Goal: Task Accomplishment & Management: Use online tool/utility

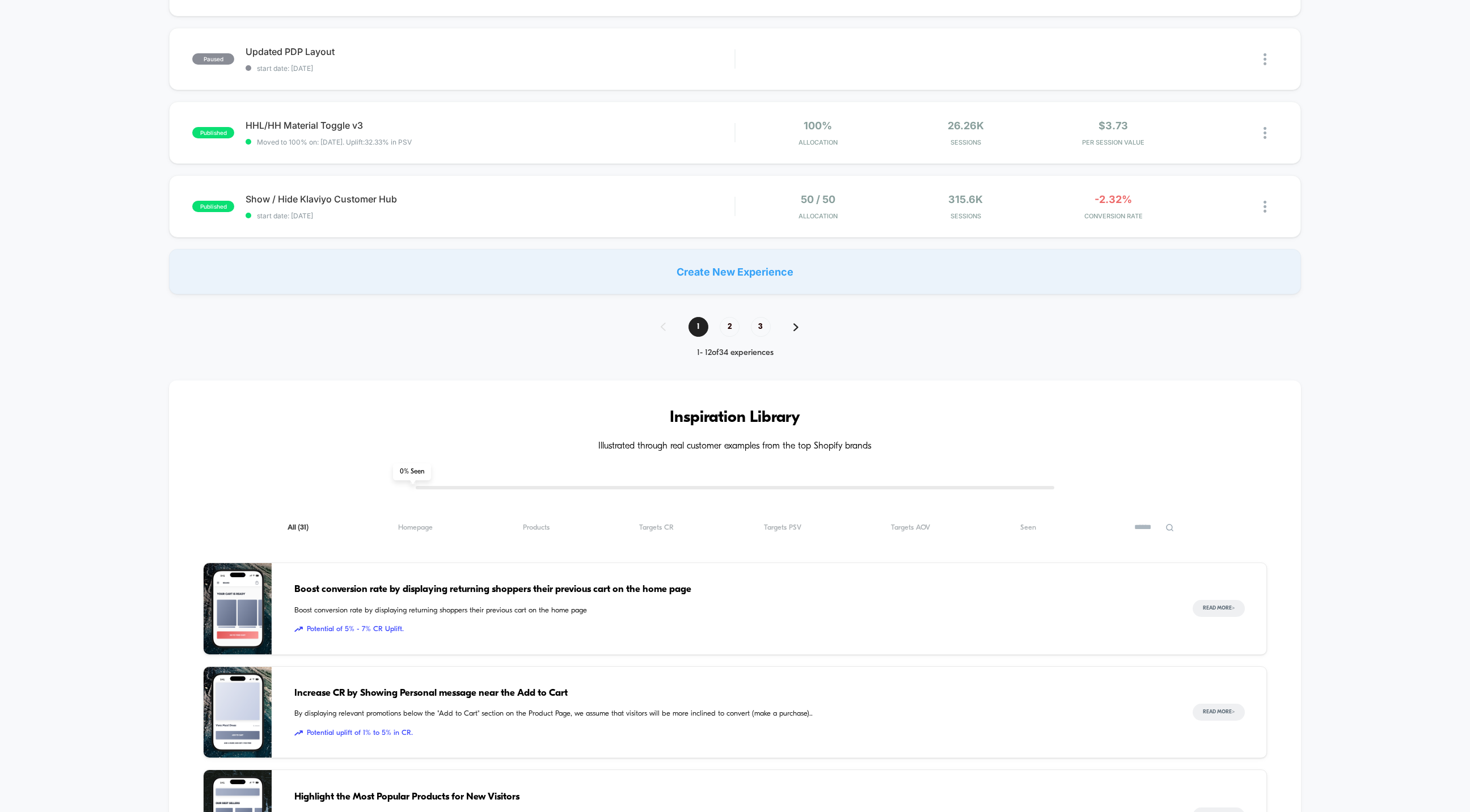
scroll to position [813, 0]
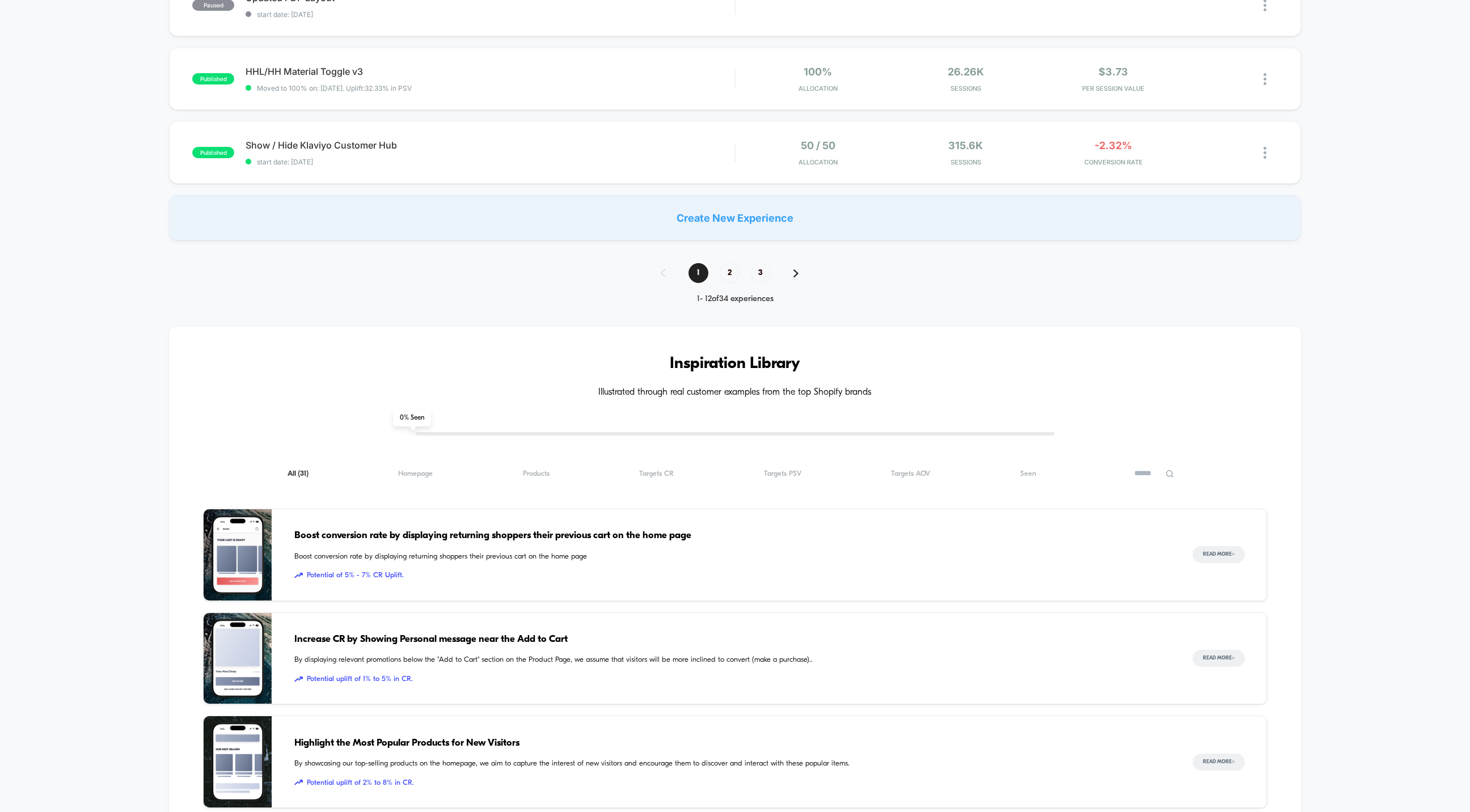
click at [723, 261] on div "**********" at bounding box center [735, 258] width 1470 height 1962
click at [723, 265] on span "2" at bounding box center [729, 273] width 20 height 20
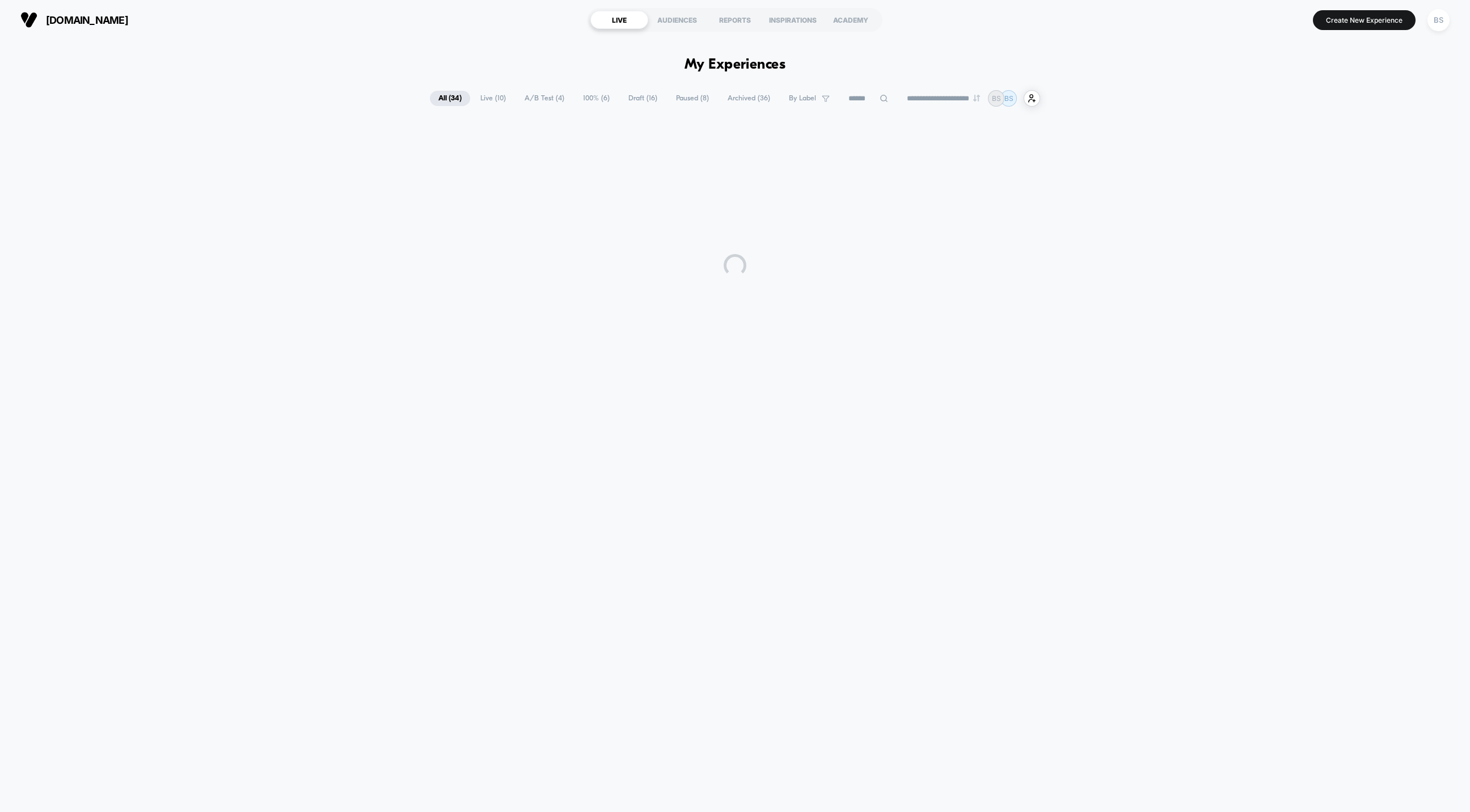
scroll to position [0, 0]
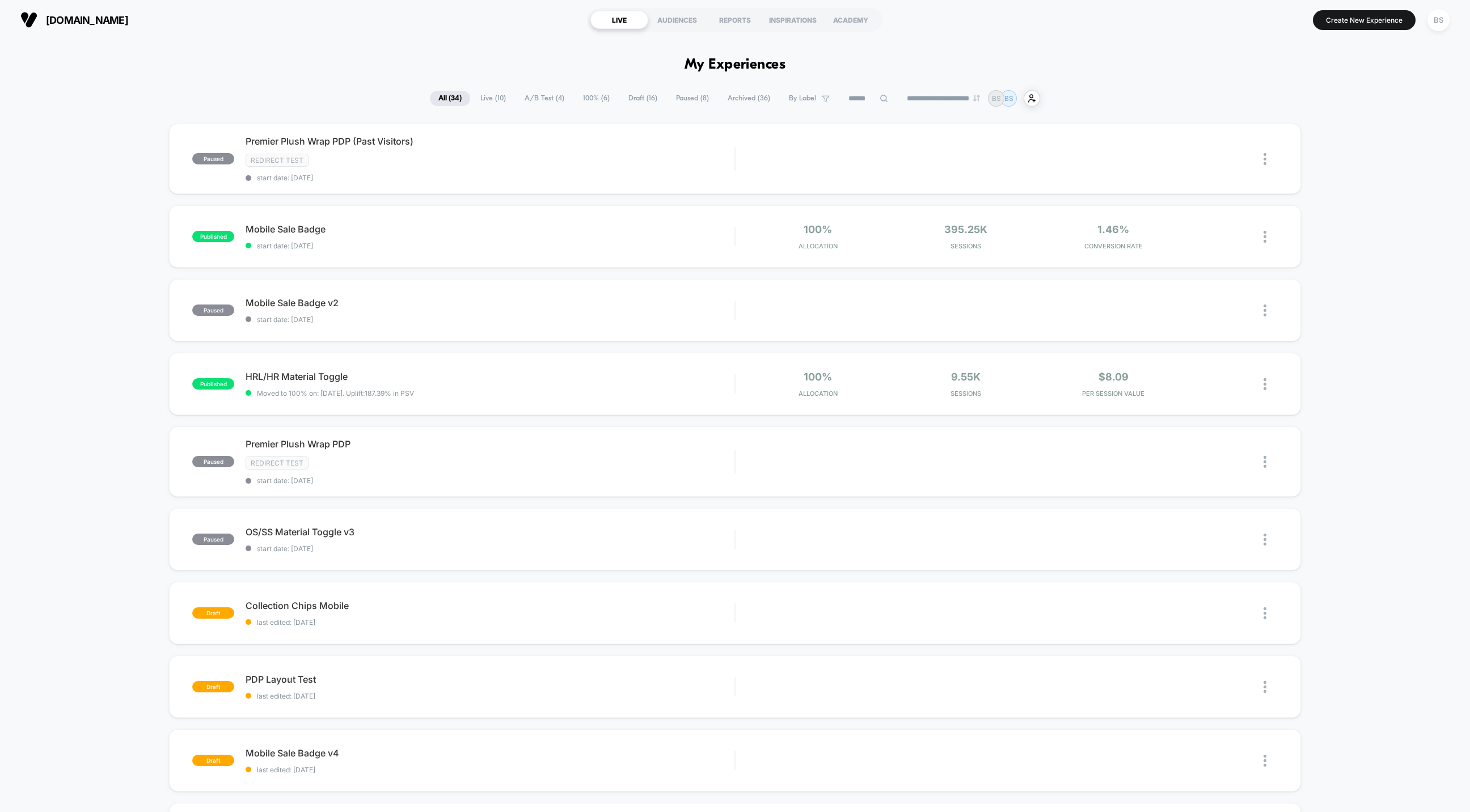
click at [537, 95] on span "A/B Test ( 4 )" at bounding box center [544, 98] width 56 height 15
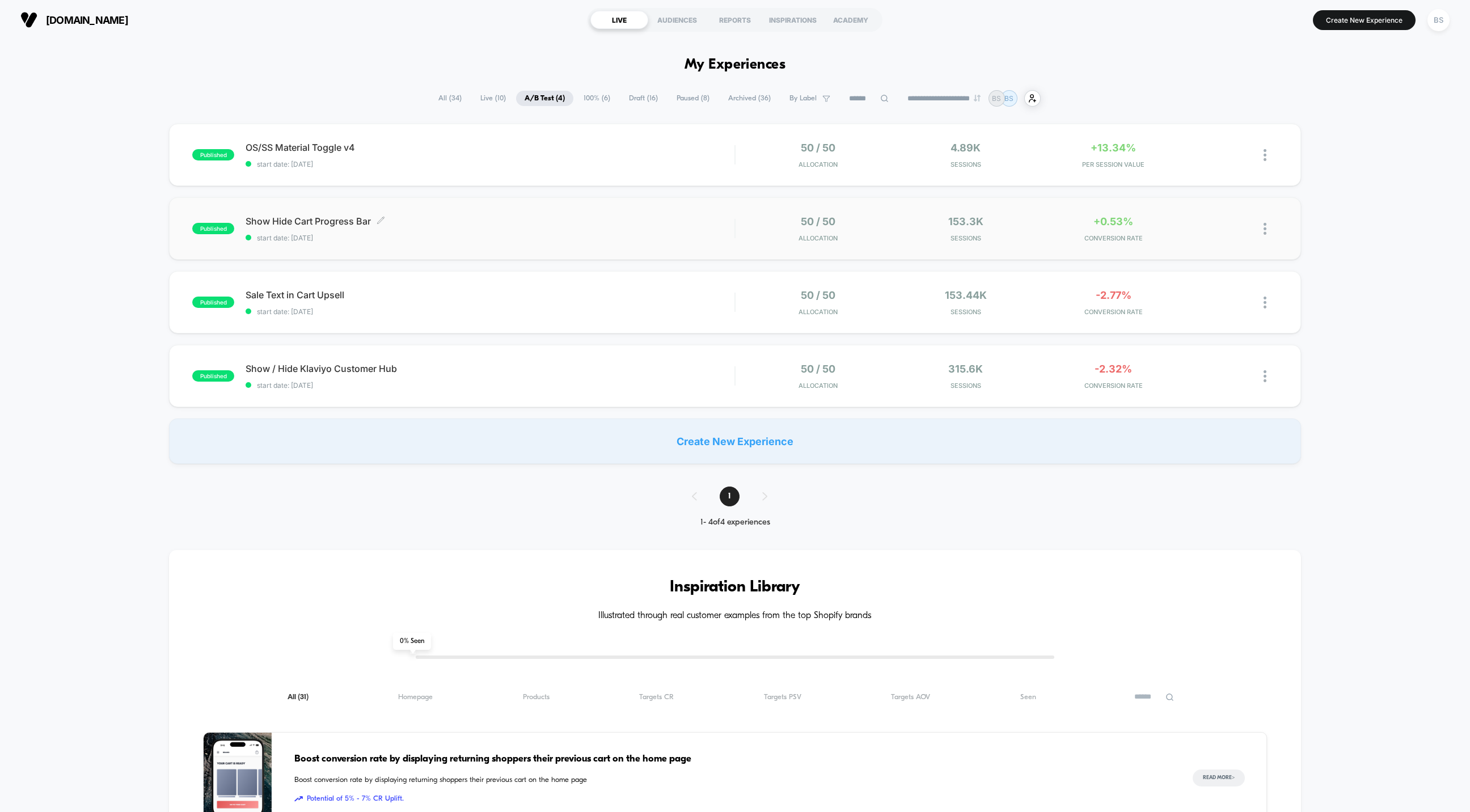
click at [588, 217] on span "Show Hide Cart Progress Bar Click to edit experience details" at bounding box center [490, 221] width 489 height 11
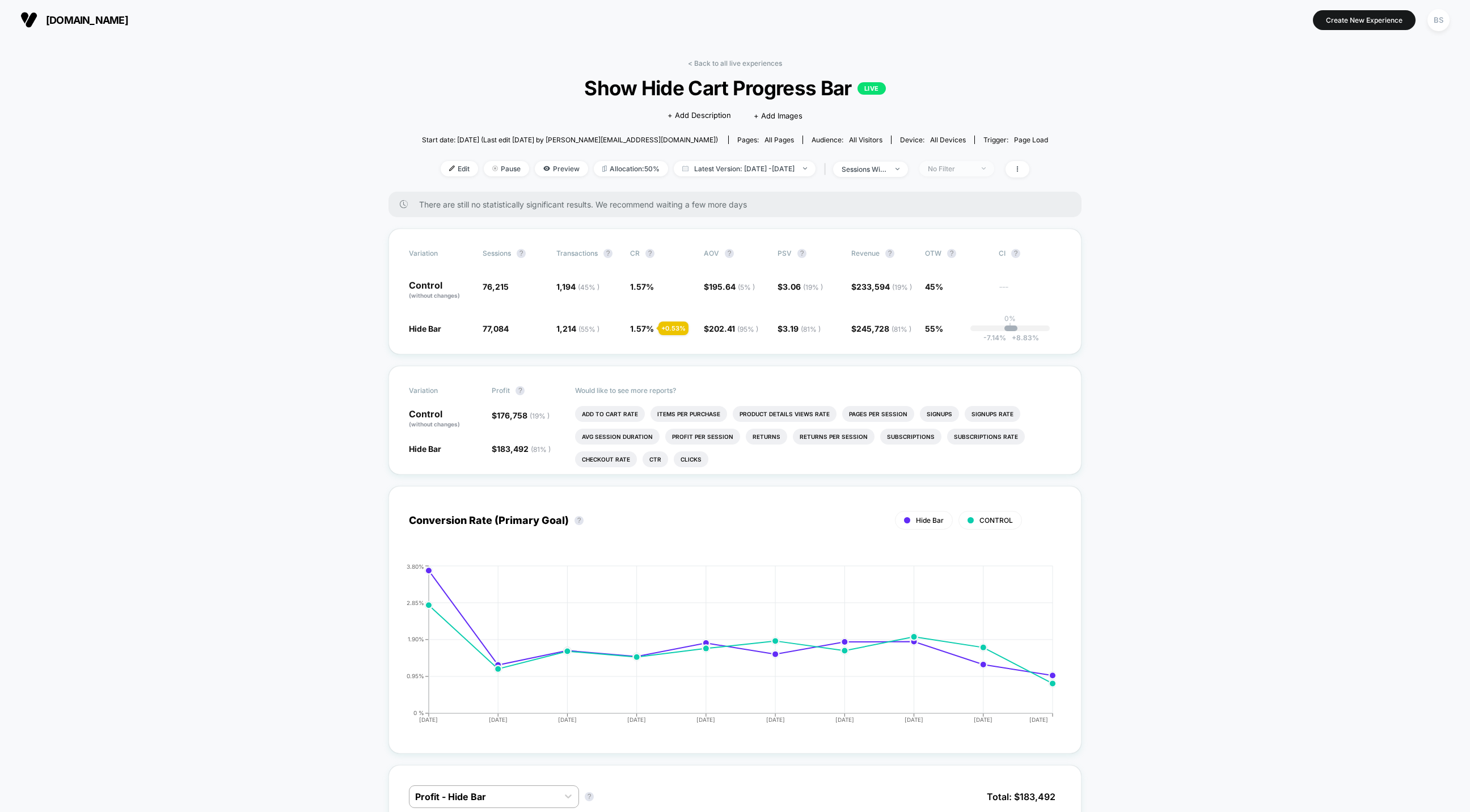
click at [949, 168] on span "No Filter" at bounding box center [956, 168] width 75 height 15
click at [944, 285] on div "Mobile Visitors ? Desktop Visitors ? Returning Visitors ? New Visitors ? No Fil…" at bounding box center [975, 273] width 139 height 173
click at [945, 280] on span "New Visitors" at bounding box center [964, 278] width 46 height 10
click at [950, 338] on button "Save" at bounding box center [975, 333] width 104 height 19
click at [1000, 178] on div "< Back to all live experiences Show Hide Cart Progress Bar LIVE Click to edit e…" at bounding box center [734, 125] width 626 height 133
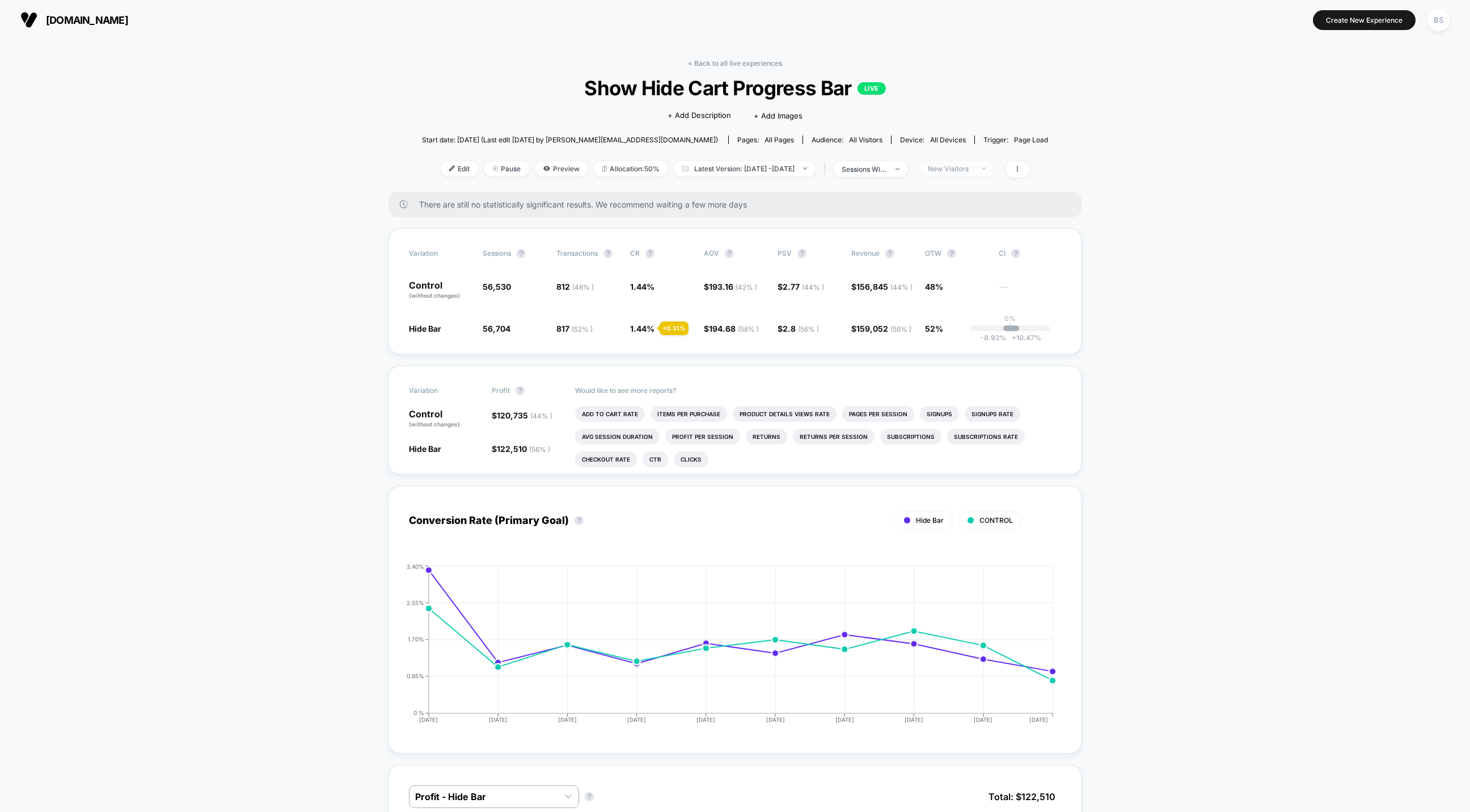
click at [973, 164] on div "New Visitors" at bounding box center [951, 168] width 46 height 9
click at [976, 254] on span "Returning Visitors" at bounding box center [974, 256] width 65 height 10
click at [980, 325] on button "Save" at bounding box center [975, 333] width 104 height 19
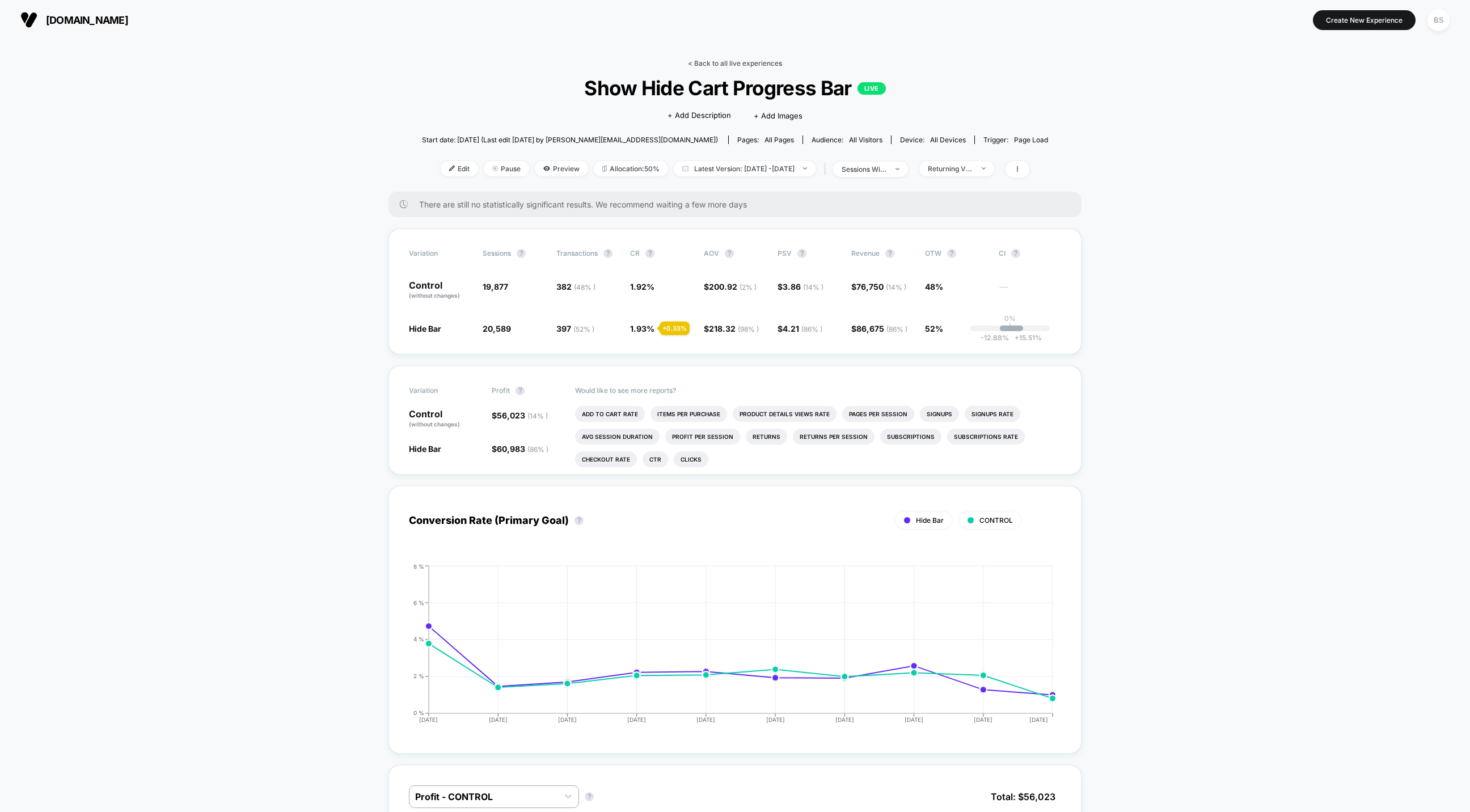
click at [703, 64] on link "< Back to all live experiences" at bounding box center [735, 63] width 94 height 9
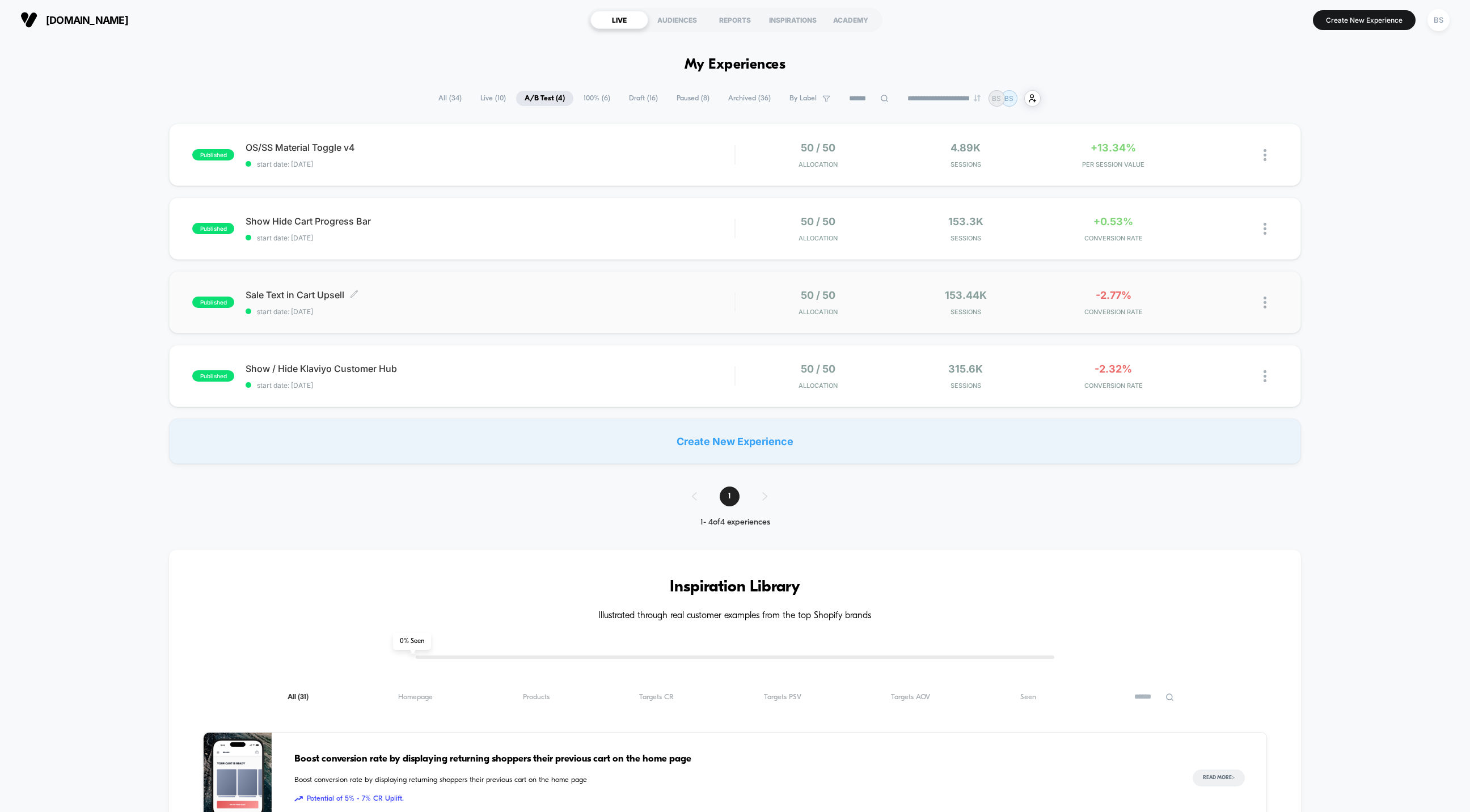
click at [681, 308] on span "start date: [DATE]" at bounding box center [490, 312] width 489 height 9
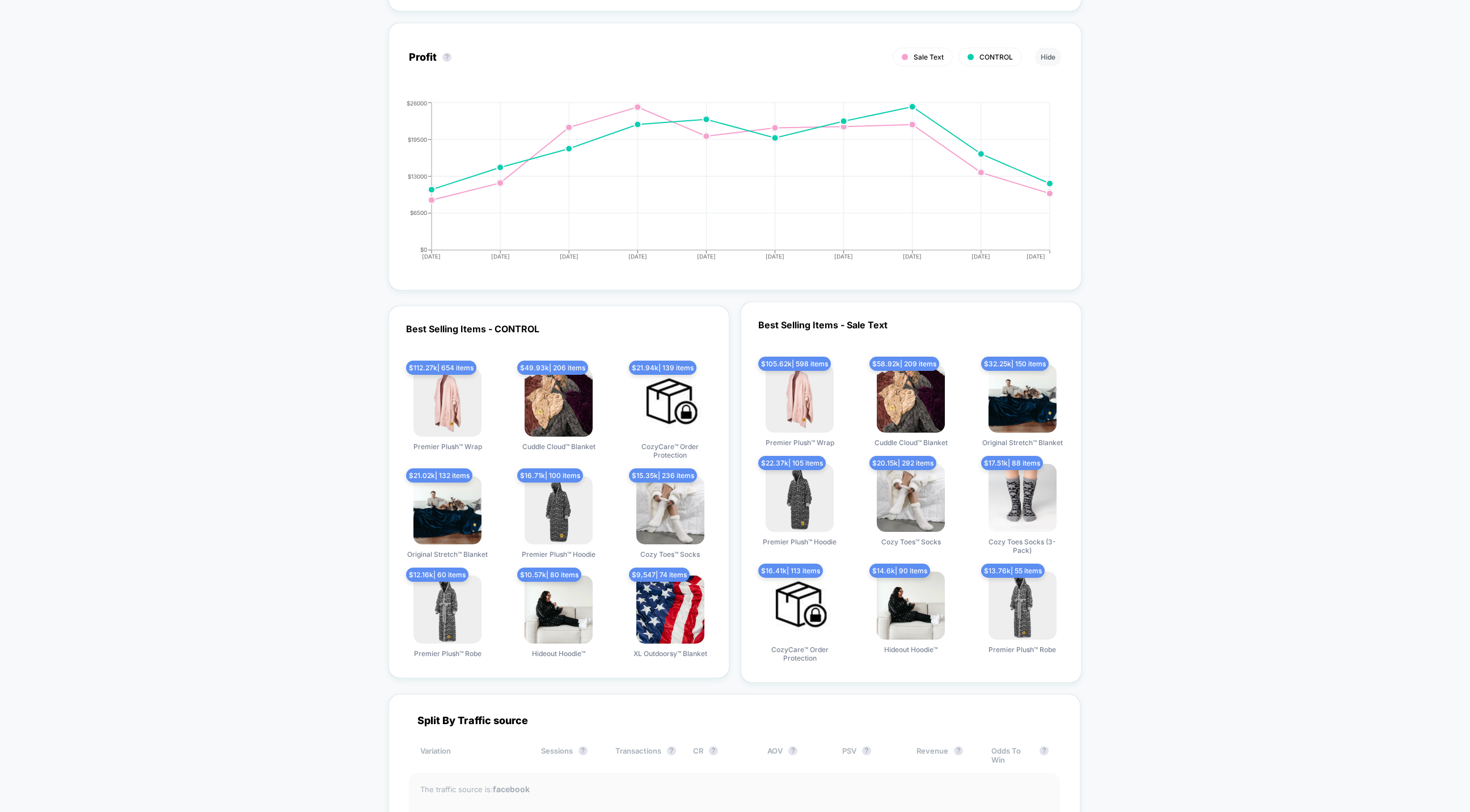
scroll to position [1345, 0]
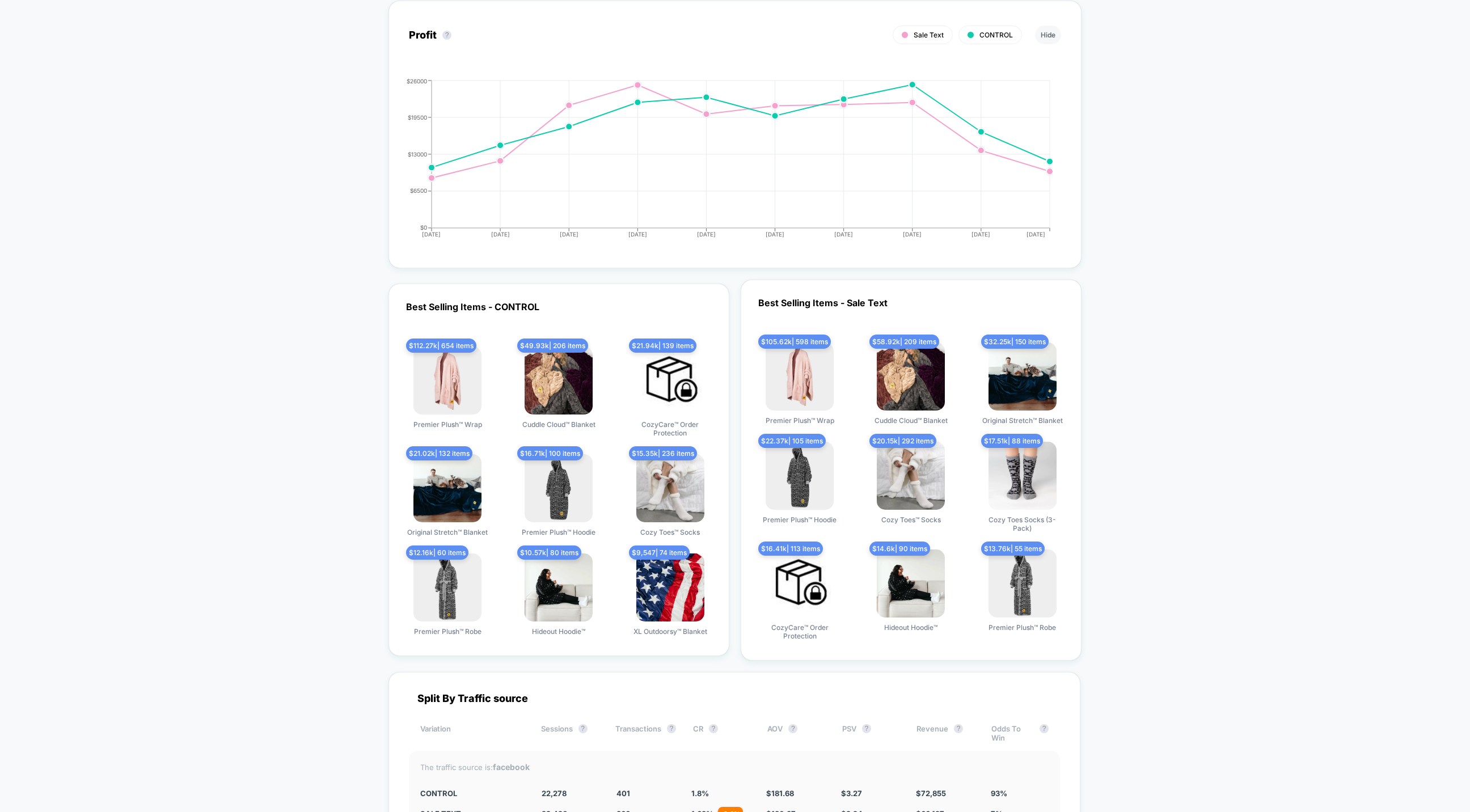
click at [411, 431] on div "$ 112.27k | 654 items Premier Plush™ Wrap" at bounding box center [447, 391] width 94 height 91
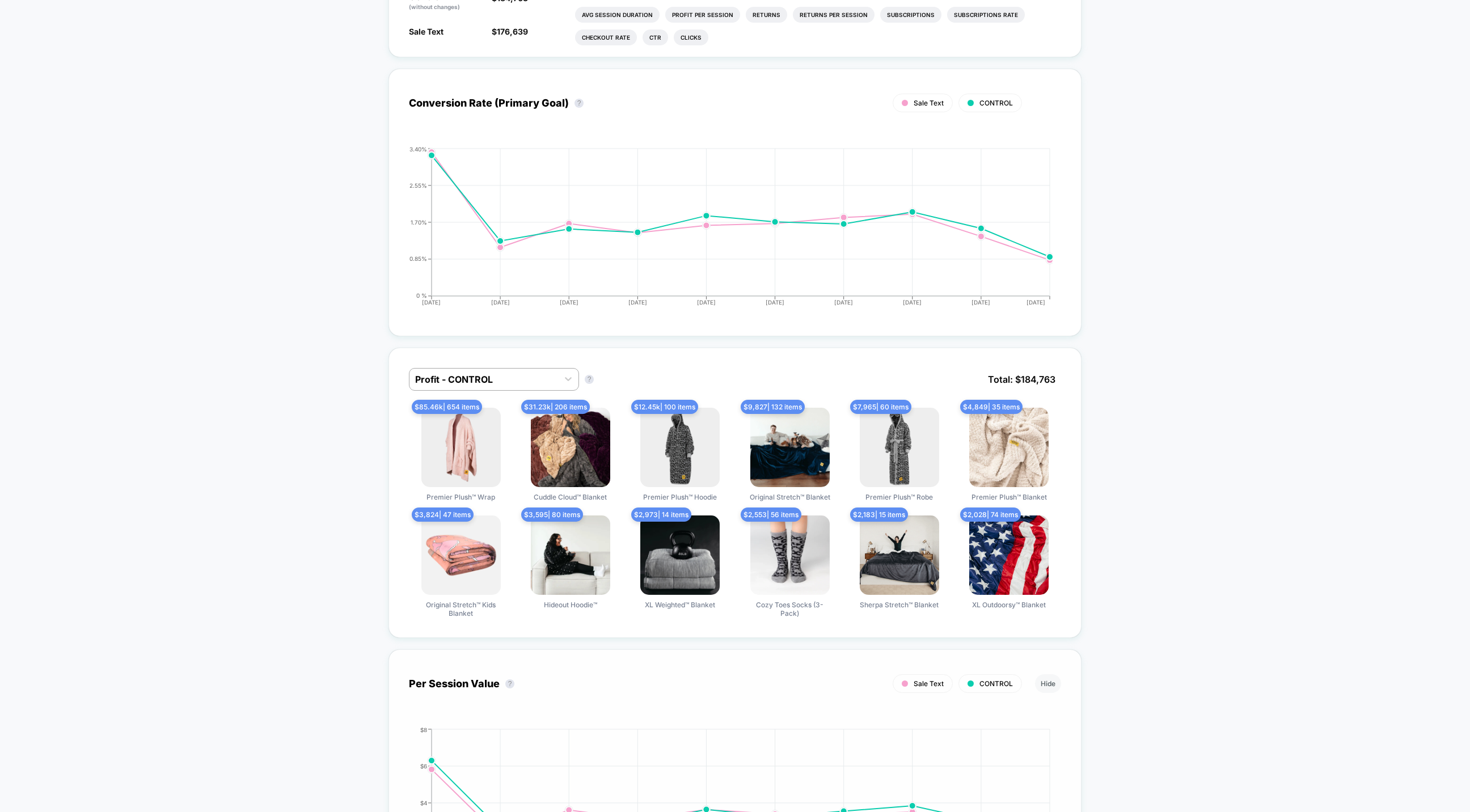
scroll to position [405, 0]
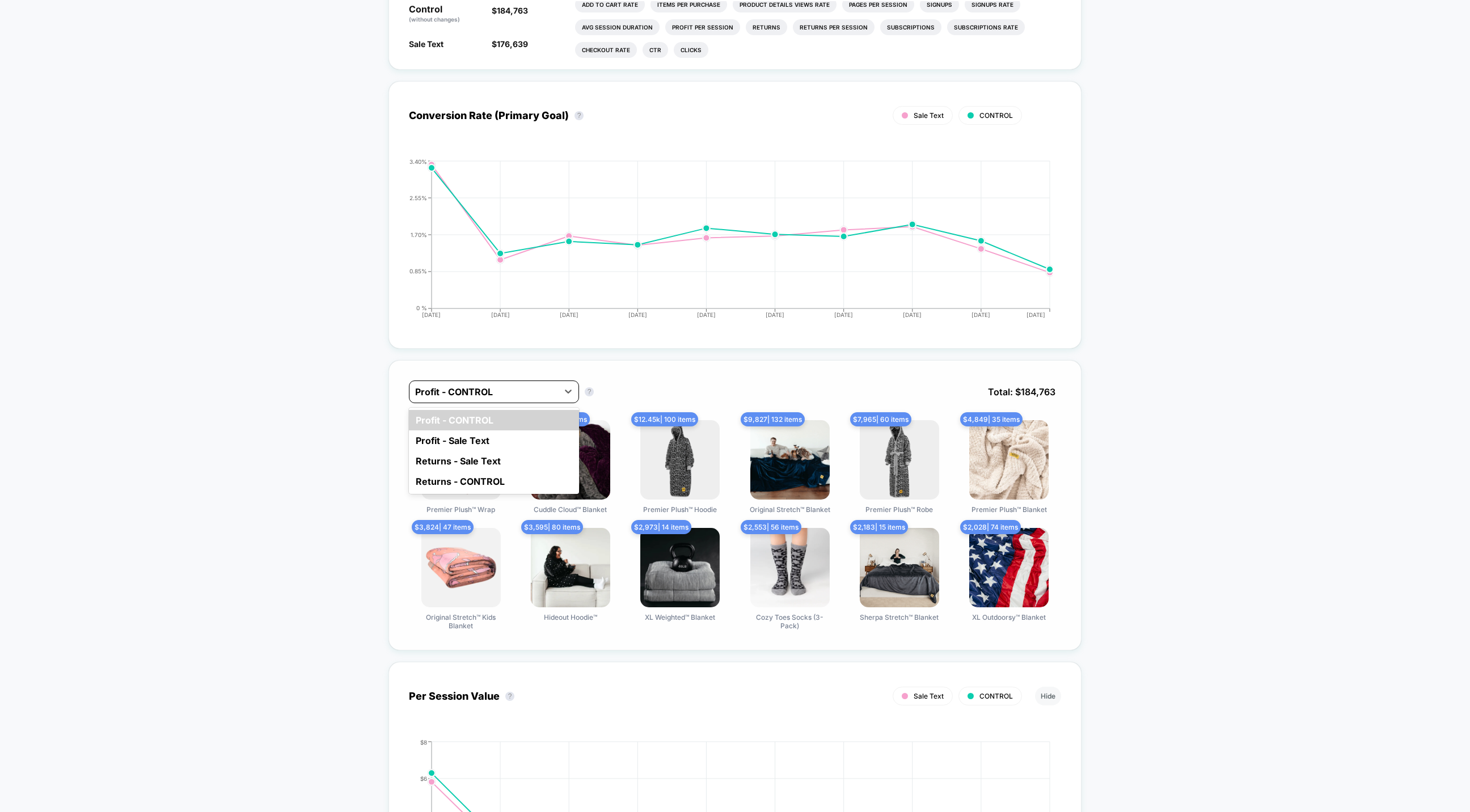
click at [496, 398] on div "Profit - CONTROL" at bounding box center [484, 392] width 148 height 18
click at [476, 442] on div "Profit - Sale Text" at bounding box center [494, 441] width 170 height 21
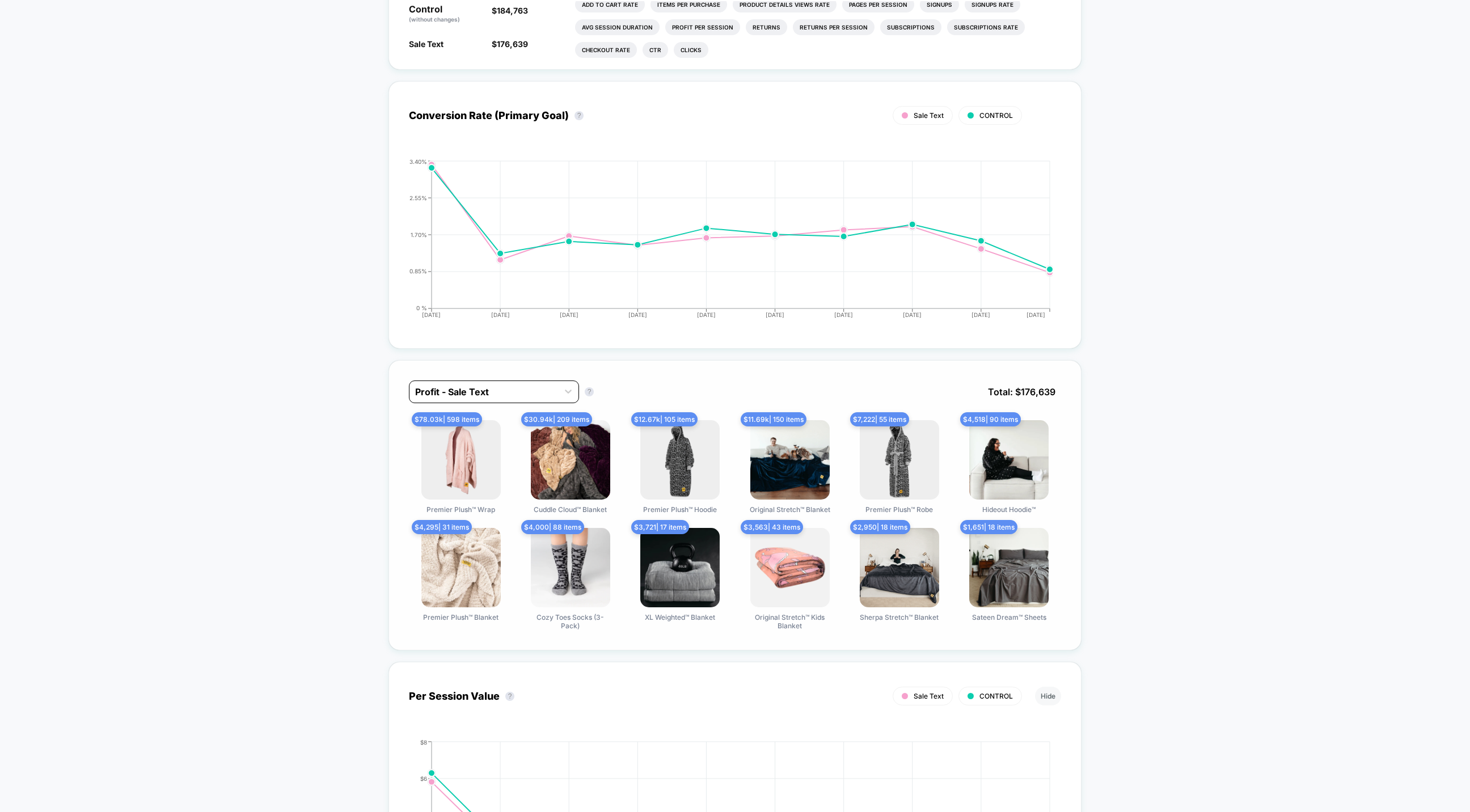
click at [494, 391] on div at bounding box center [483, 392] width 138 height 14
click at [490, 415] on div "Profit - CONTROL" at bounding box center [494, 421] width 170 height 21
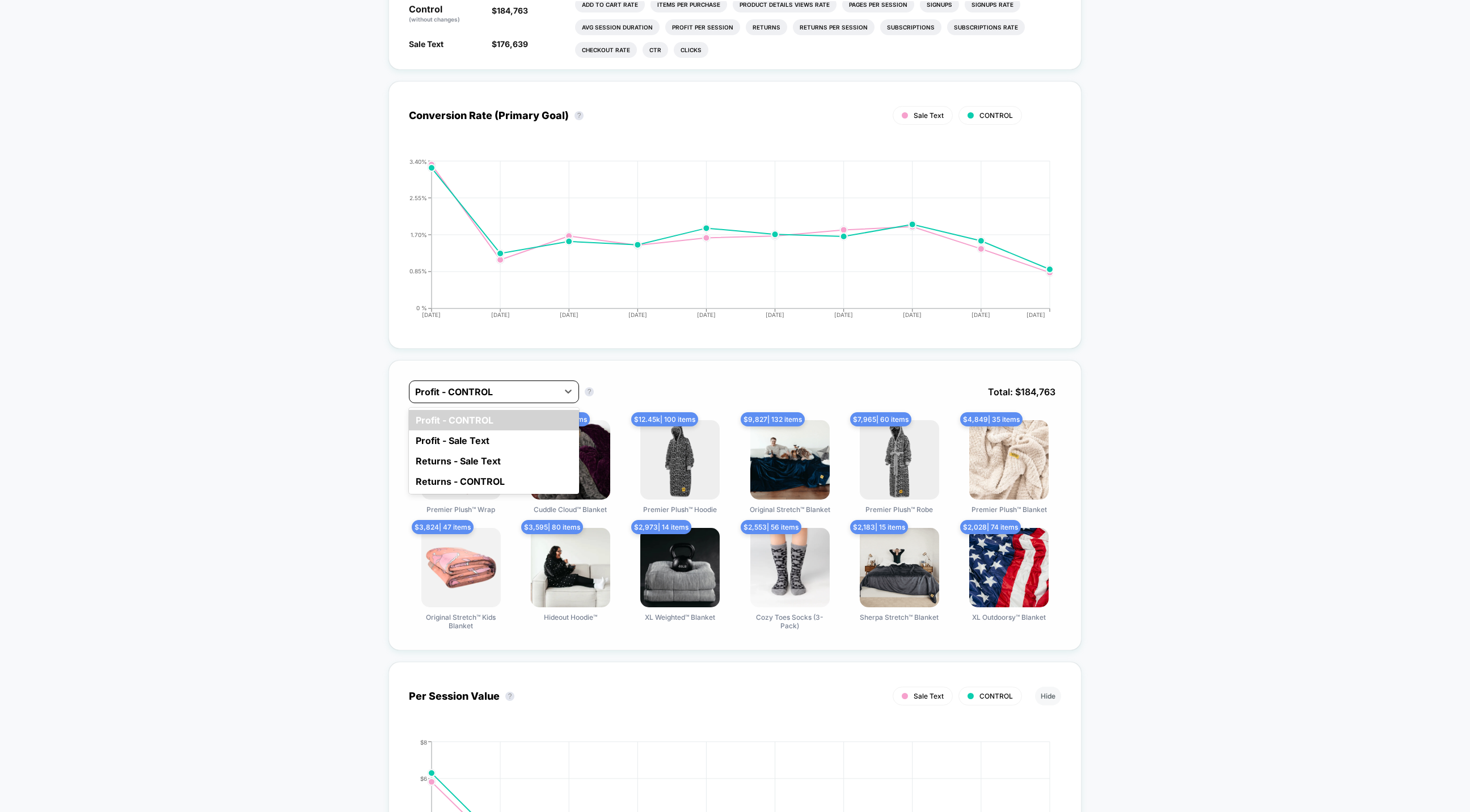
click at [493, 398] on div "Profit - CONTROL" at bounding box center [484, 392] width 148 height 18
click at [493, 425] on div "Profit - CONTROL" at bounding box center [494, 421] width 170 height 21
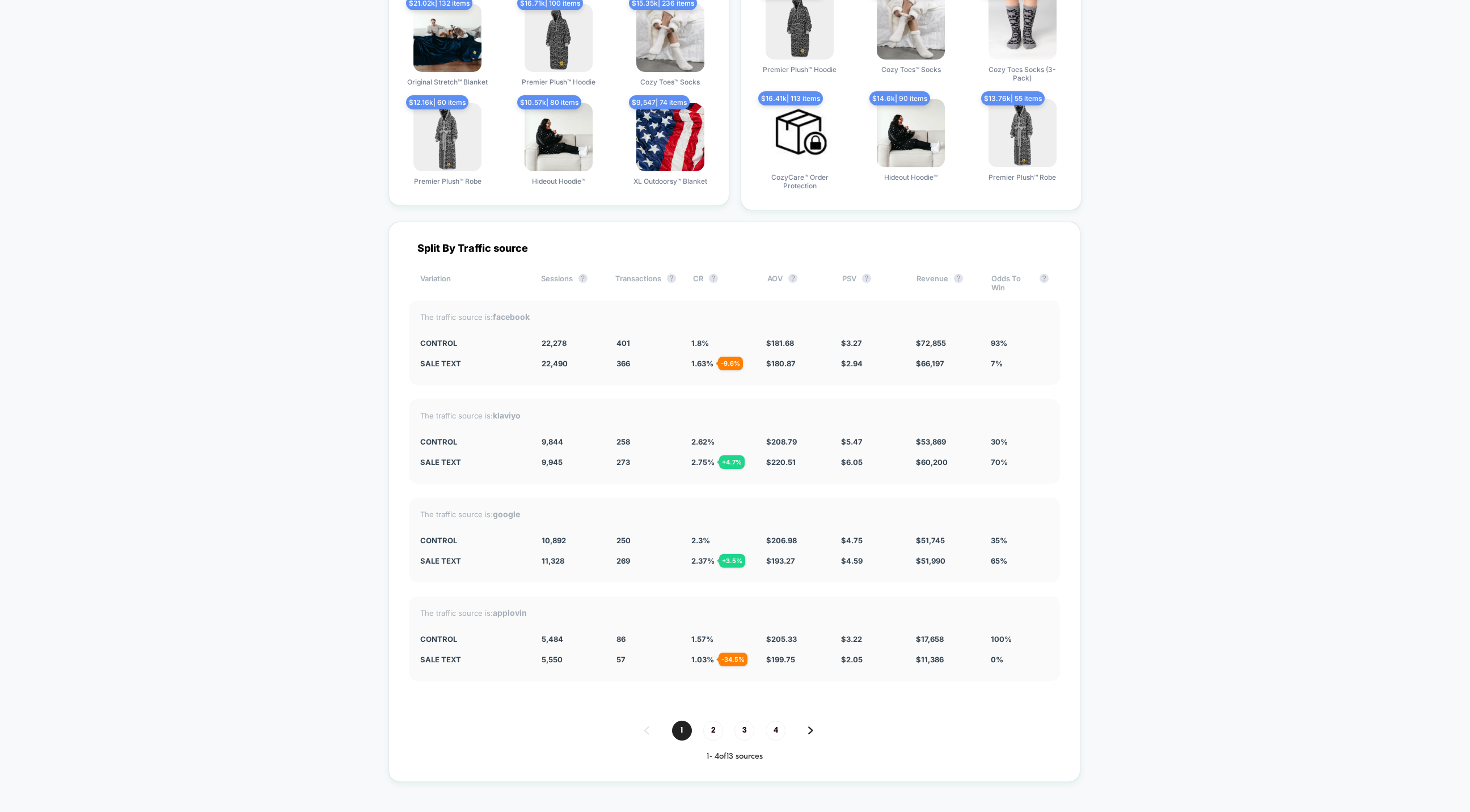
scroll to position [1802, 0]
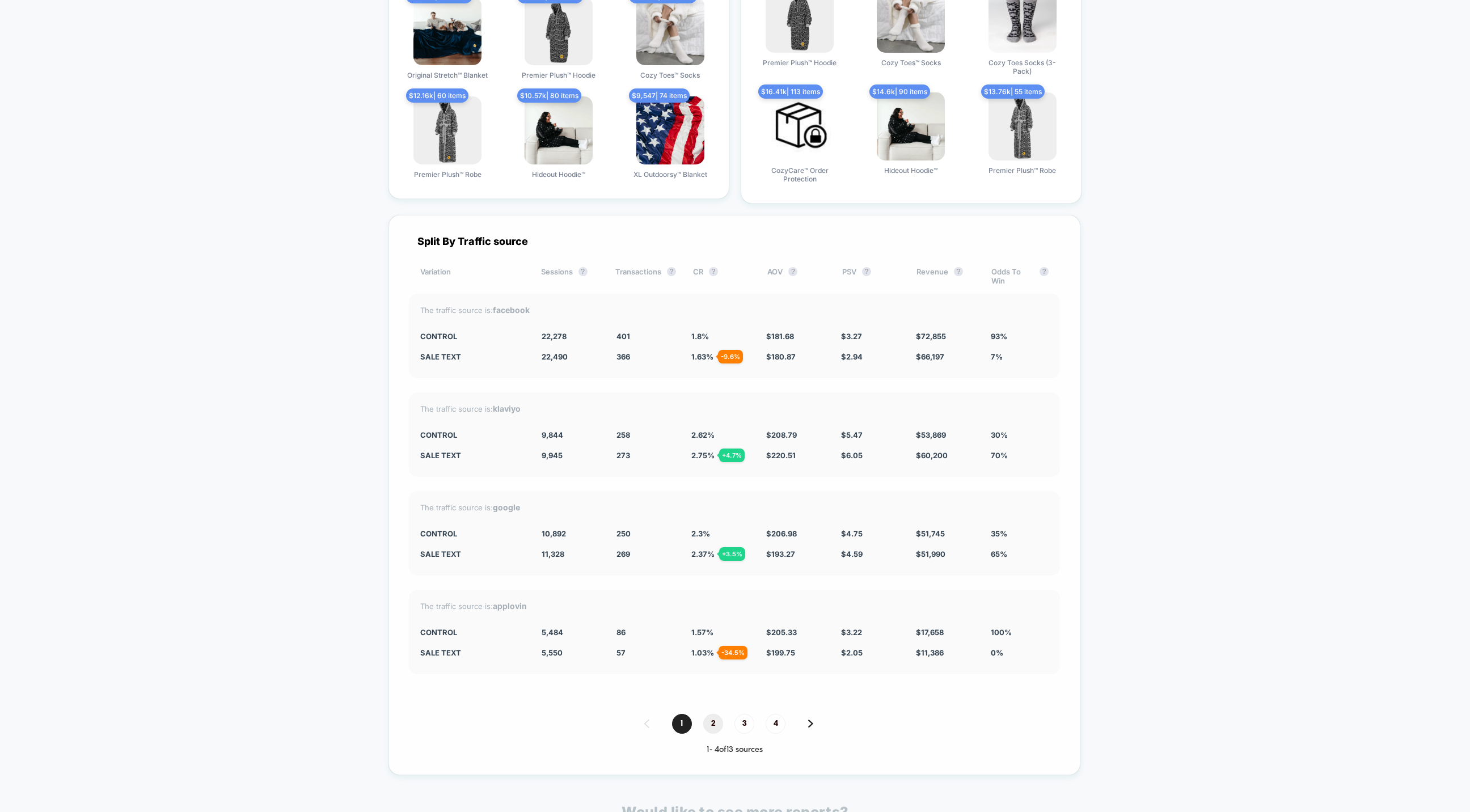
click at [704, 718] on span "2" at bounding box center [713, 724] width 20 height 20
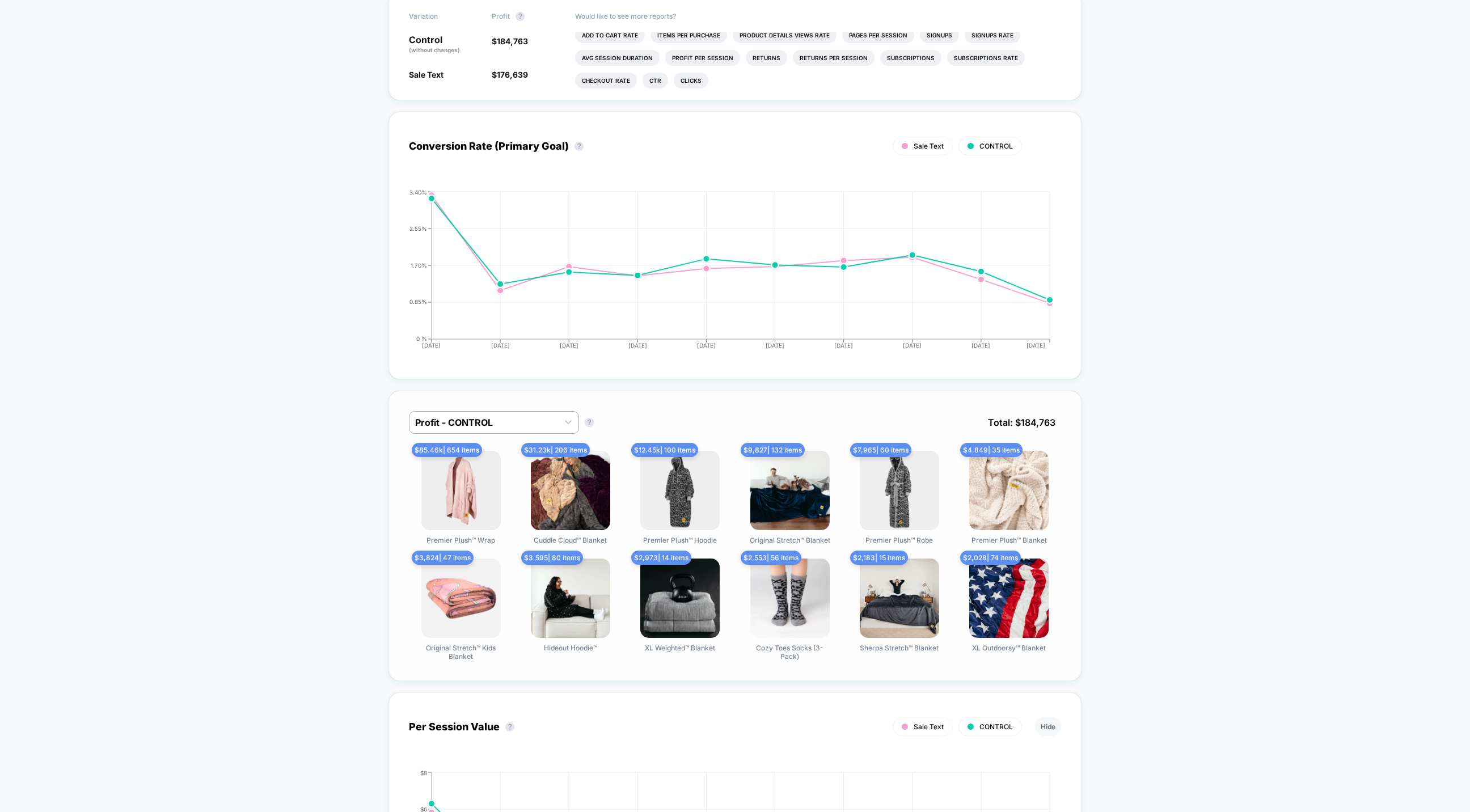
scroll to position [0, 0]
